Goal: Information Seeking & Learning: Learn about a topic

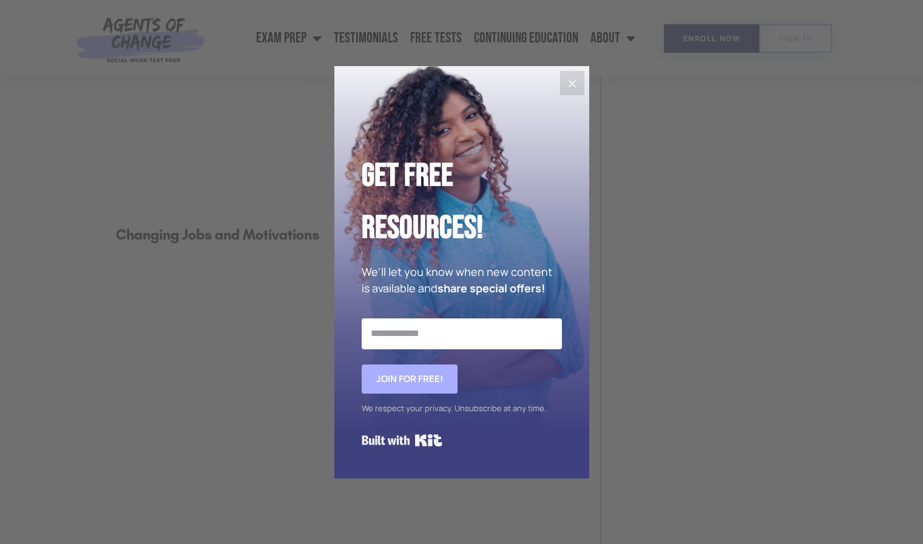
scroll to position [3870, 0]
click at [574, 82] on icon "Close" at bounding box center [571, 83] width 7 height 7
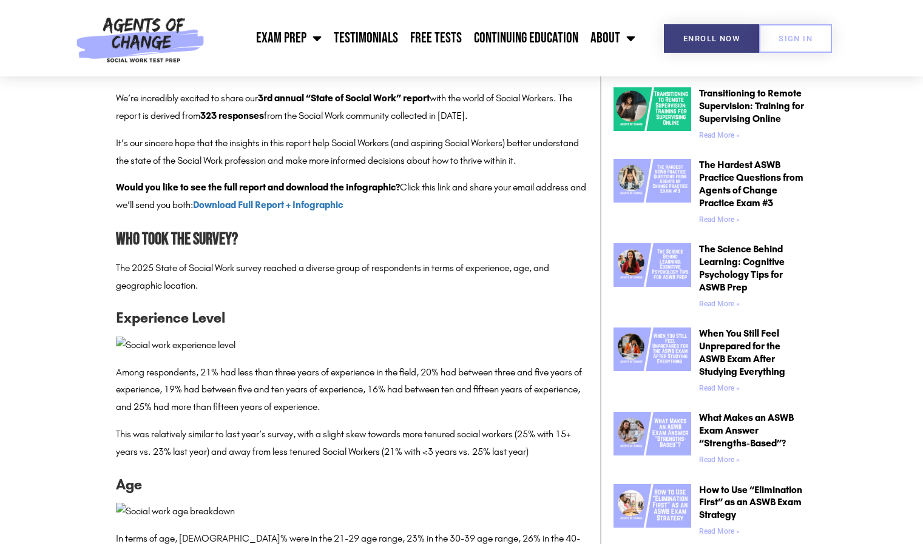
scroll to position [601, 0]
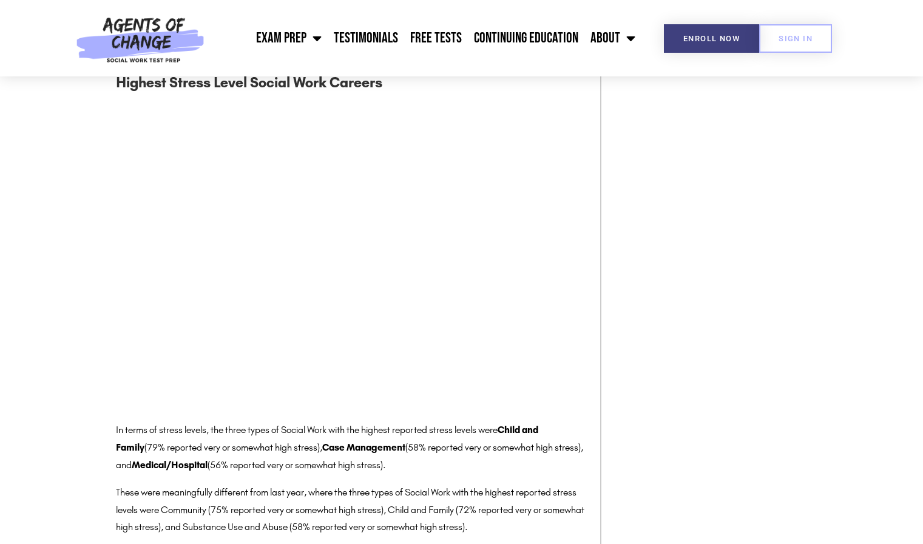
scroll to position [5442, 0]
